Goal: Task Accomplishment & Management: Use online tool/utility

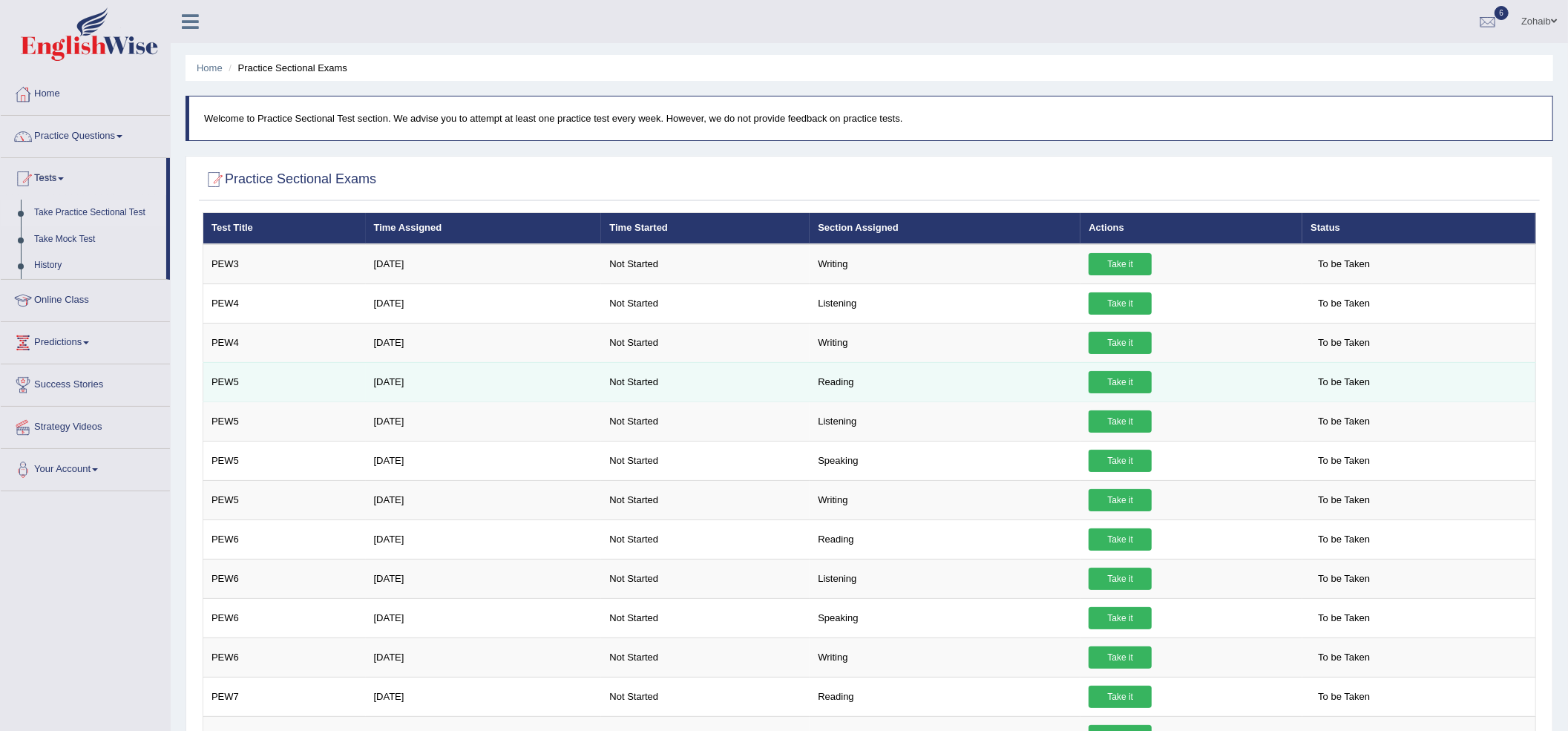
click at [1121, 386] on link "Take it" at bounding box center [1120, 382] width 63 height 22
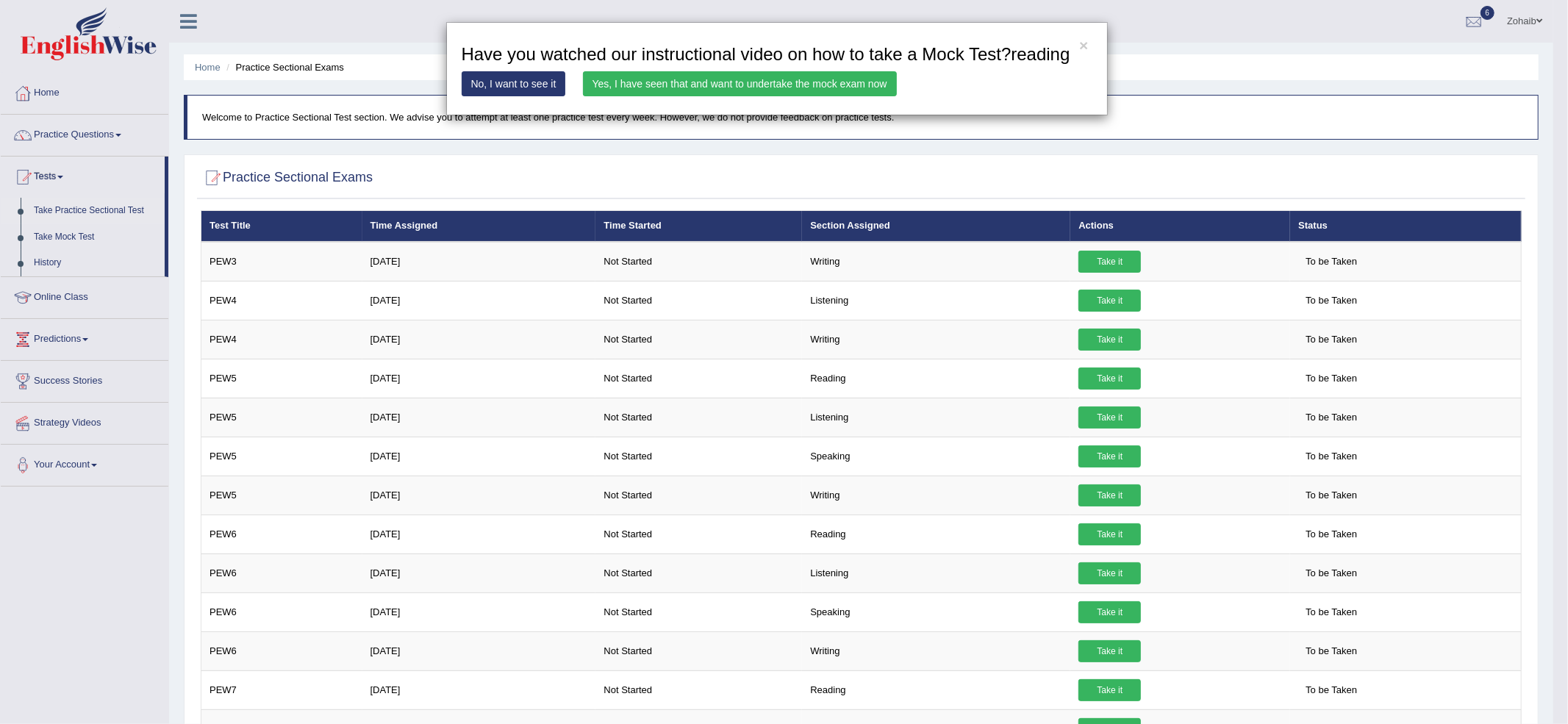
click at [803, 86] on link "Yes, I have seen that and want to undertake the mock exam now" at bounding box center [740, 84] width 314 height 25
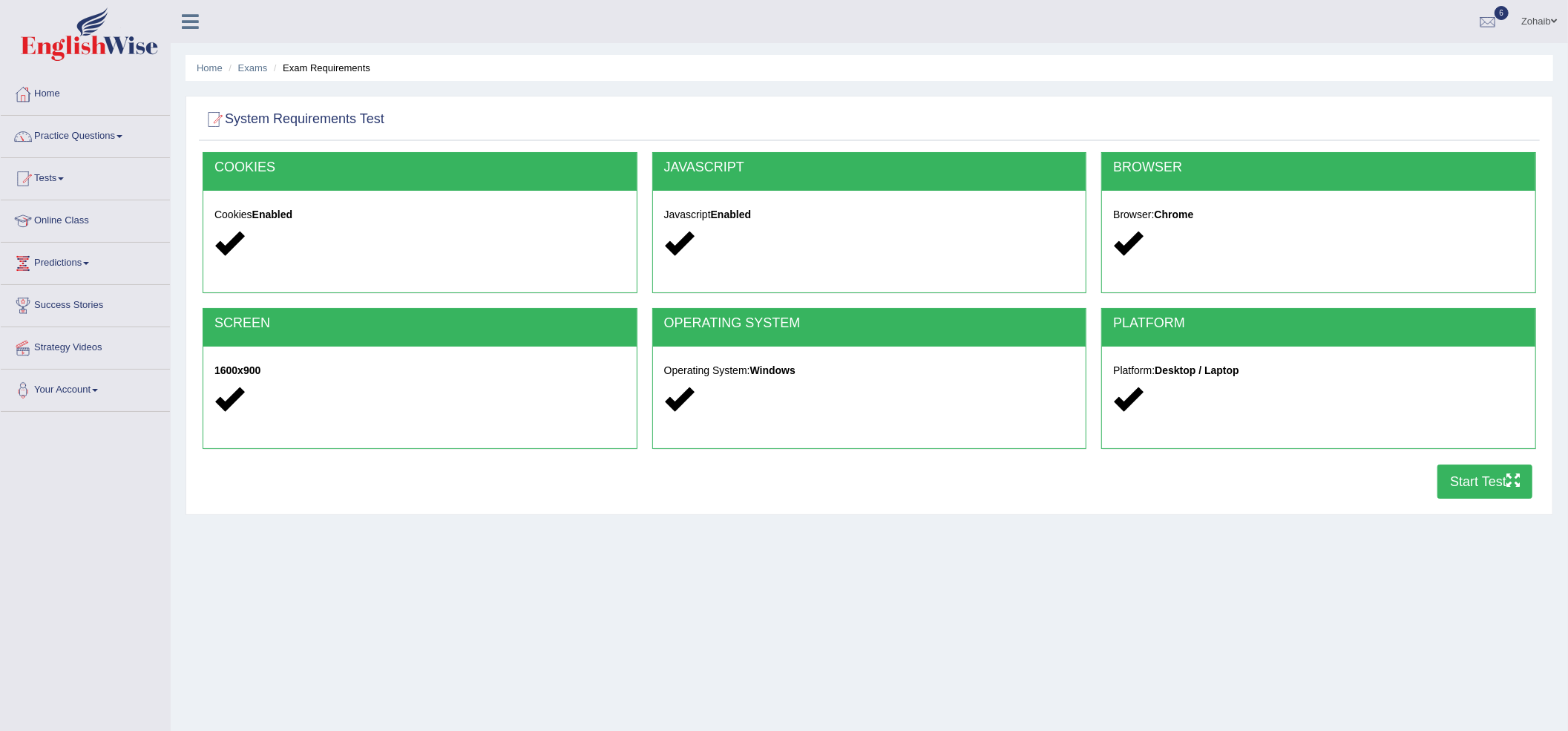
click at [1482, 484] on button "Start Test" at bounding box center [1485, 481] width 95 height 34
